Goal: Task Accomplishment & Management: Use online tool/utility

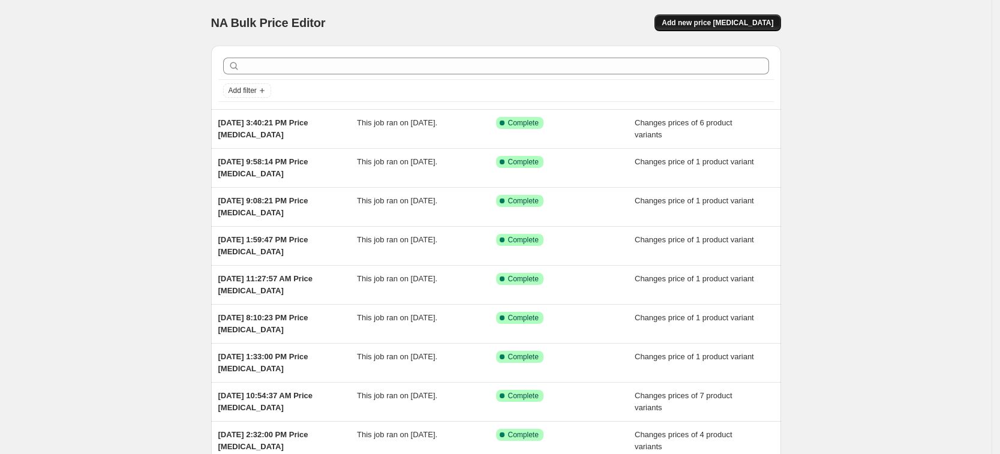
click at [727, 19] on span "Add new price [MEDICAL_DATA]" at bounding box center [718, 23] width 112 height 10
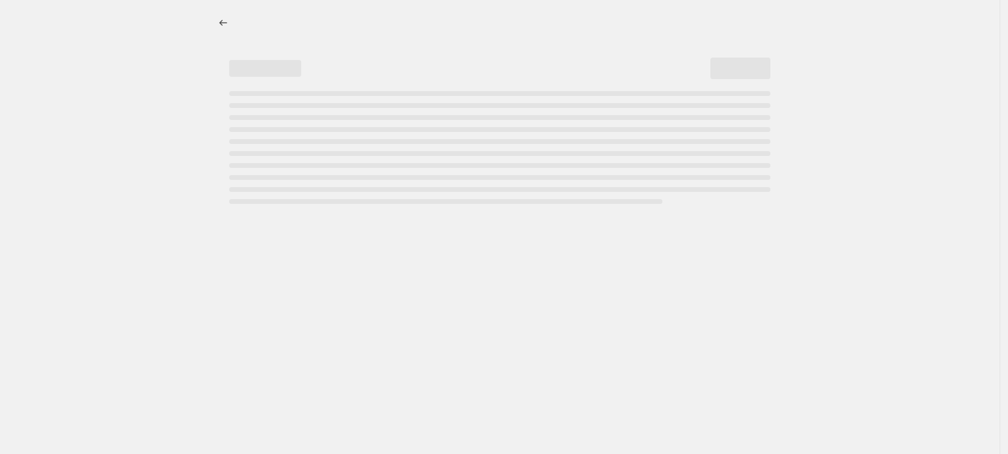
select select "percentage"
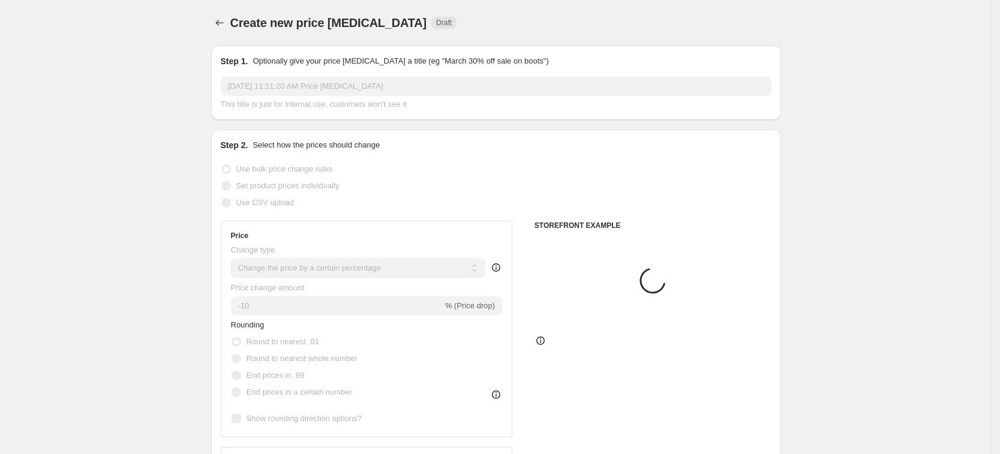
click at [310, 176] on label "Use bulk price change rules" at bounding box center [277, 169] width 112 height 17
click at [222, 165] on input "Use bulk price change rules" at bounding box center [221, 164] width 1 height 1
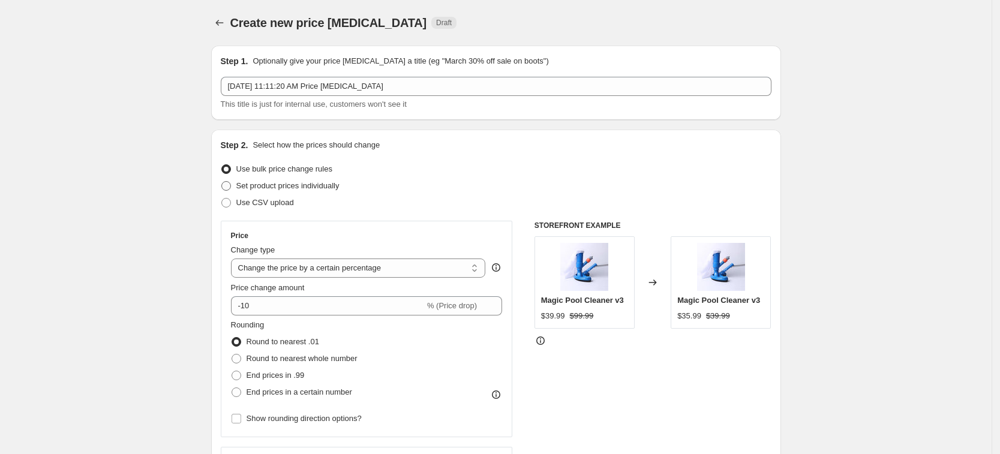
click at [322, 185] on span "Set product prices individually" at bounding box center [287, 185] width 103 height 9
click at [222, 182] on input "Set product prices individually" at bounding box center [221, 181] width 1 height 1
radio input "true"
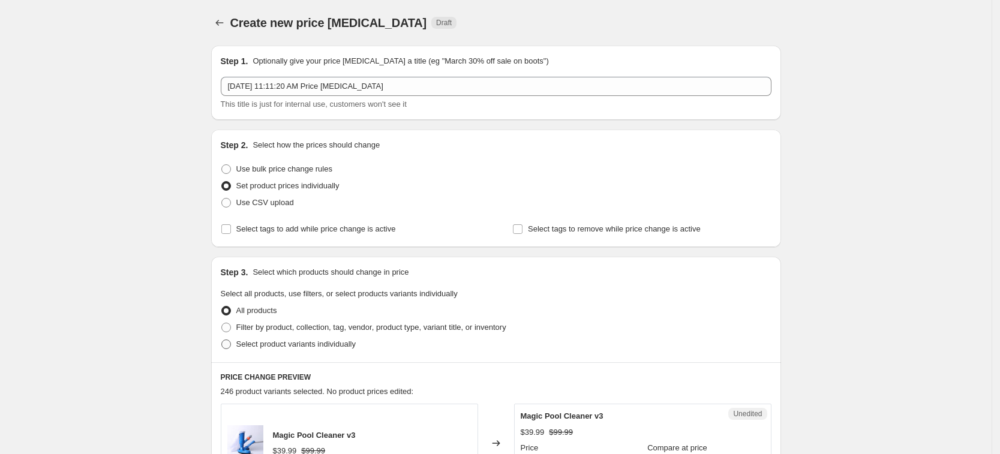
click at [328, 340] on span "Select product variants individually" at bounding box center [295, 344] width 119 height 9
click at [222, 340] on input "Select product variants individually" at bounding box center [221, 340] width 1 height 1
radio input "true"
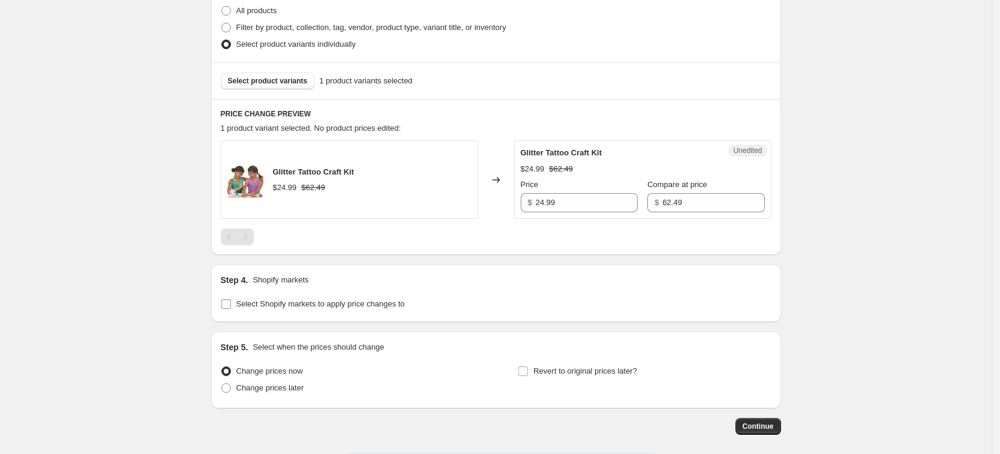
click at [286, 299] on span "Select Shopify markets to apply price changes to" at bounding box center [320, 303] width 169 height 9
click at [231, 299] on input "Select Shopify markets to apply price changes to" at bounding box center [226, 304] width 10 height 10
checkbox input "true"
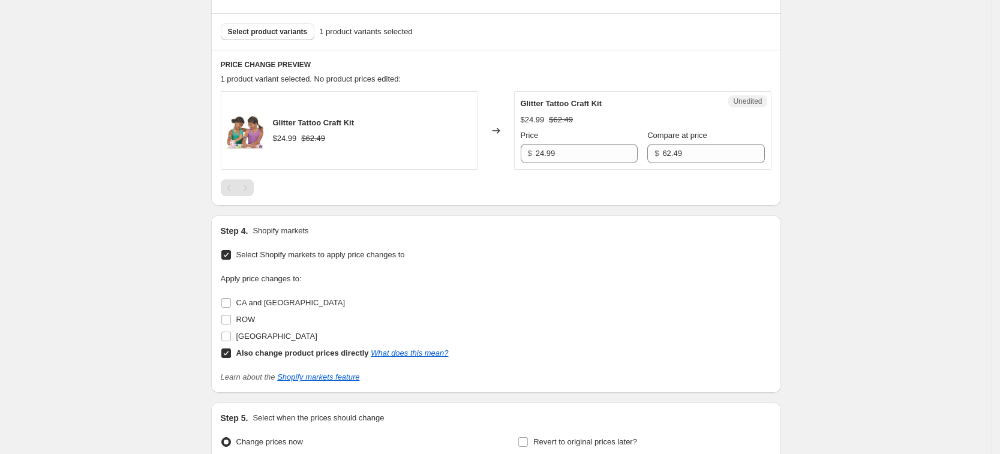
scroll to position [375, 0]
